Goal: Task Accomplishment & Management: Manage account settings

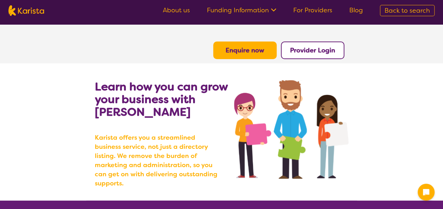
click at [309, 48] on b "Provider Login" at bounding box center [312, 50] width 45 height 8
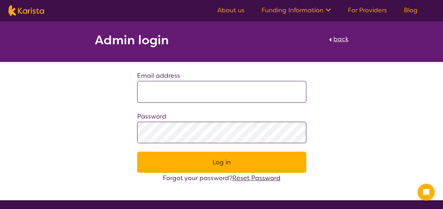
type input "**********"
click at [238, 92] on input "**********" at bounding box center [221, 92] width 169 height 22
click at [246, 164] on button "Log in" at bounding box center [221, 162] width 169 height 21
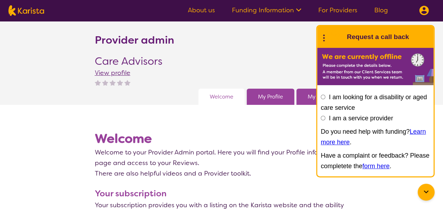
click at [423, 189] on icon at bounding box center [426, 192] width 8 height 8
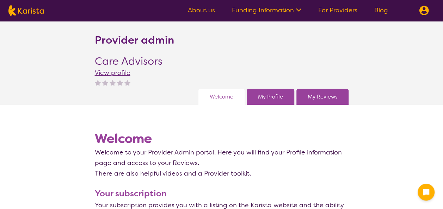
click at [121, 82] on img at bounding box center [120, 83] width 6 height 6
click at [271, 100] on link "My Profile" at bounding box center [270, 97] width 25 height 11
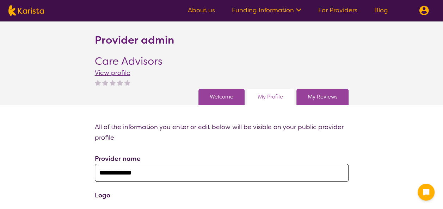
click at [314, 96] on link "My Reviews" at bounding box center [323, 97] width 30 height 11
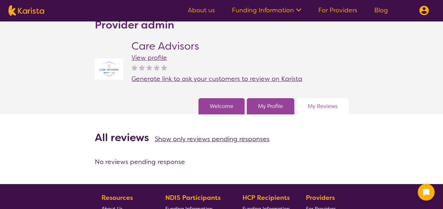
scroll to position [13, 0]
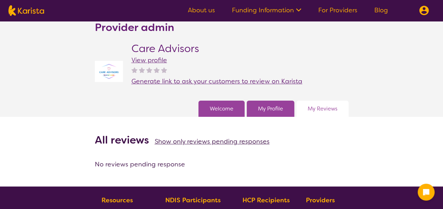
click at [151, 73] on img at bounding box center [149, 70] width 6 height 6
click at [184, 79] on span "Generate link to ask your customers to review on Karista" at bounding box center [217, 81] width 171 height 8
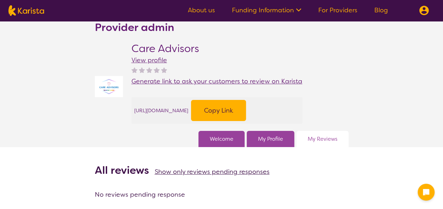
click at [246, 121] on button "Copy Link" at bounding box center [218, 110] width 55 height 21
